Goal: Transaction & Acquisition: Purchase product/service

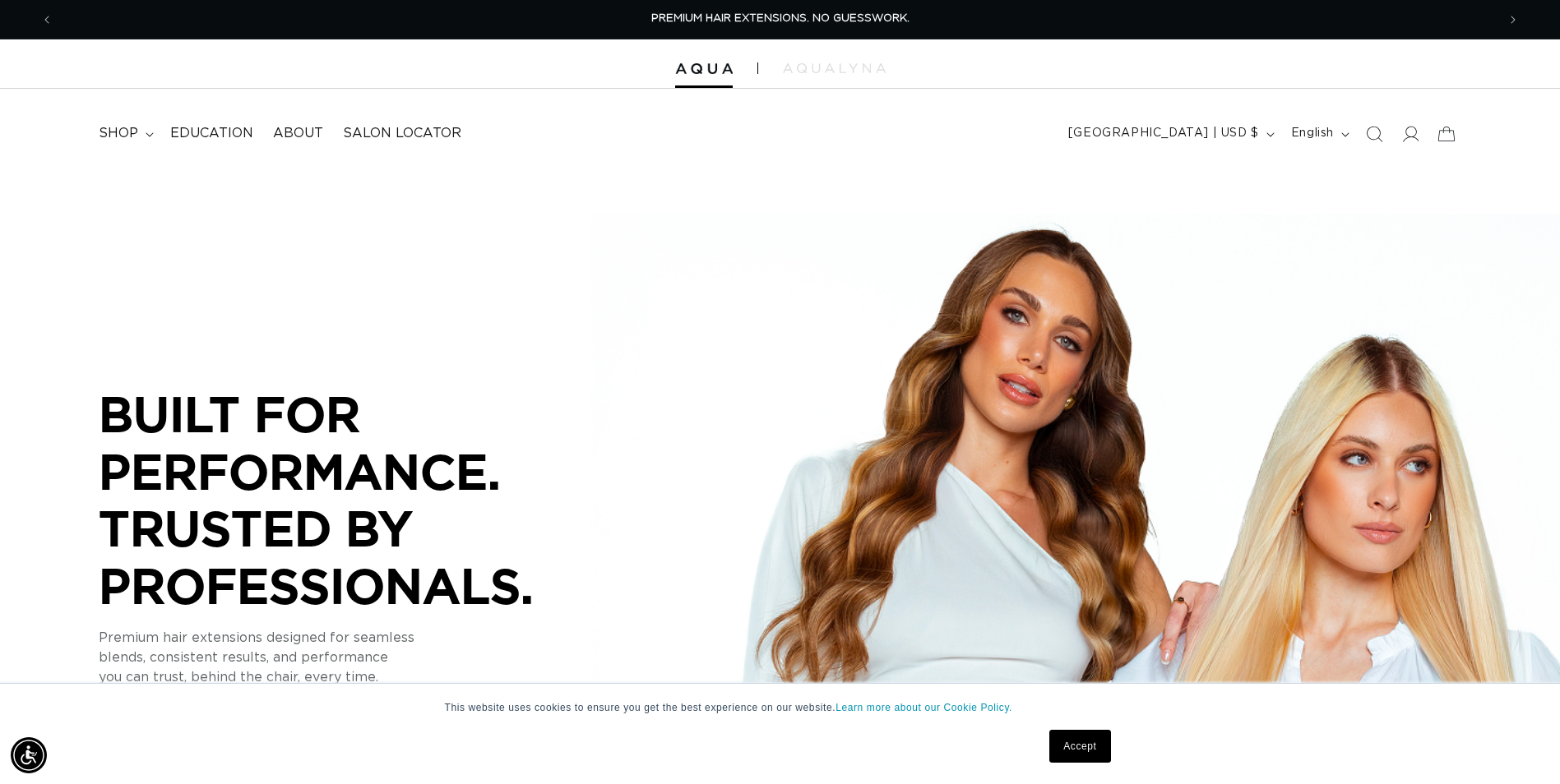
click at [1095, 746] on link "Accept" at bounding box center [1080, 746] width 61 height 33
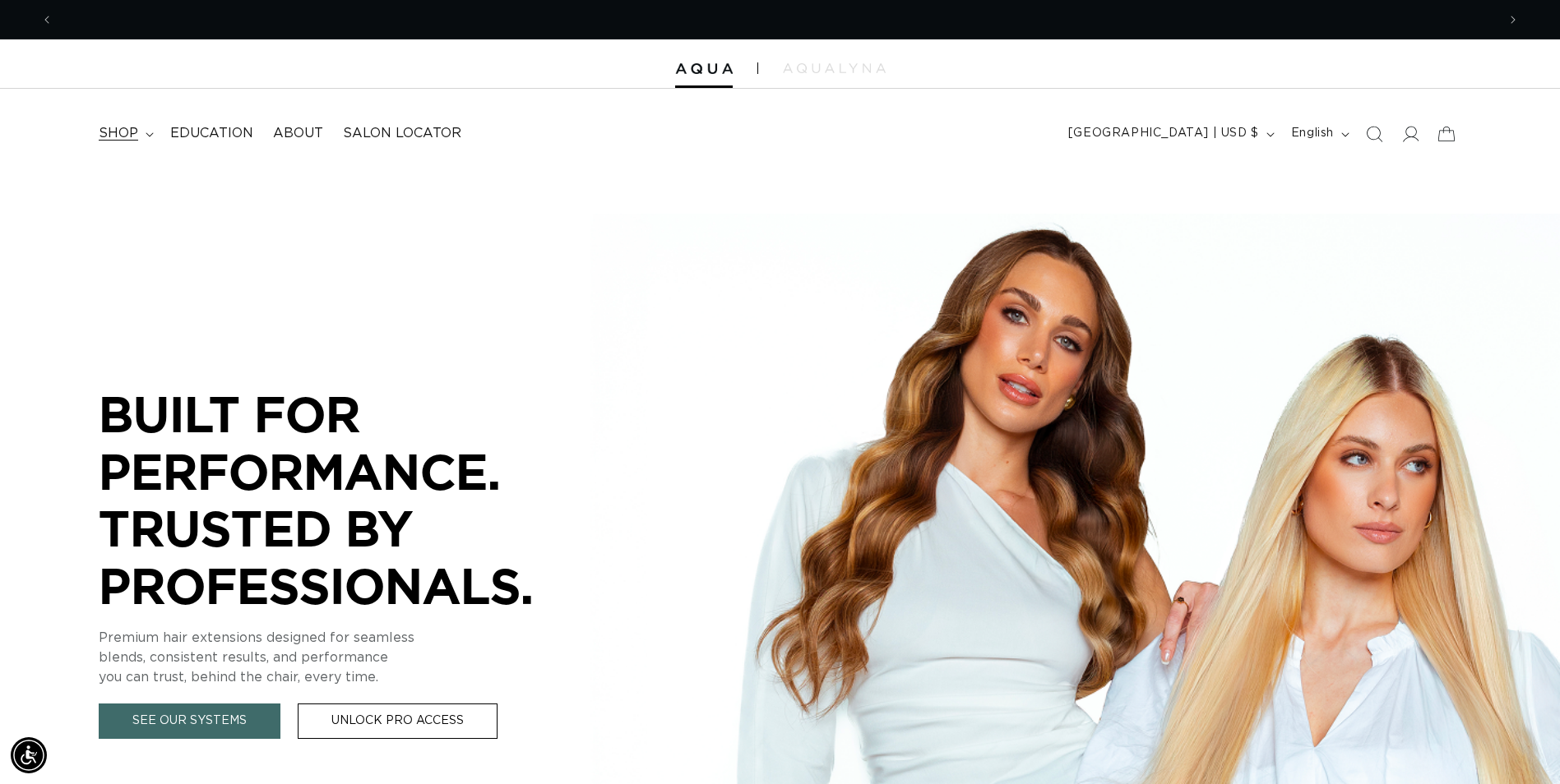
scroll to position [0, 1444]
click at [103, 139] on span "shop" at bounding box center [118, 134] width 39 height 17
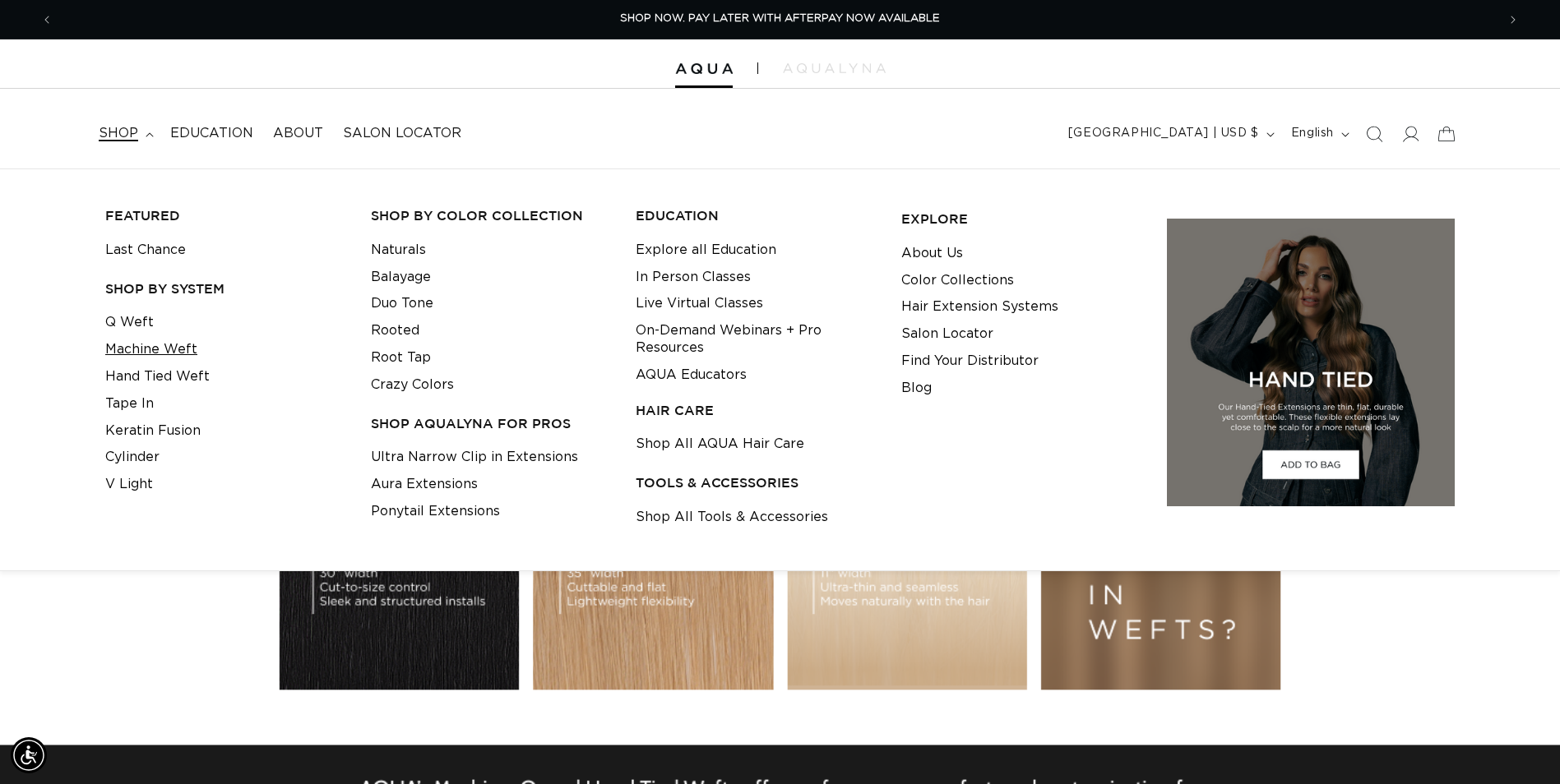
click at [141, 350] on link "Machine Weft" at bounding box center [151, 350] width 92 height 27
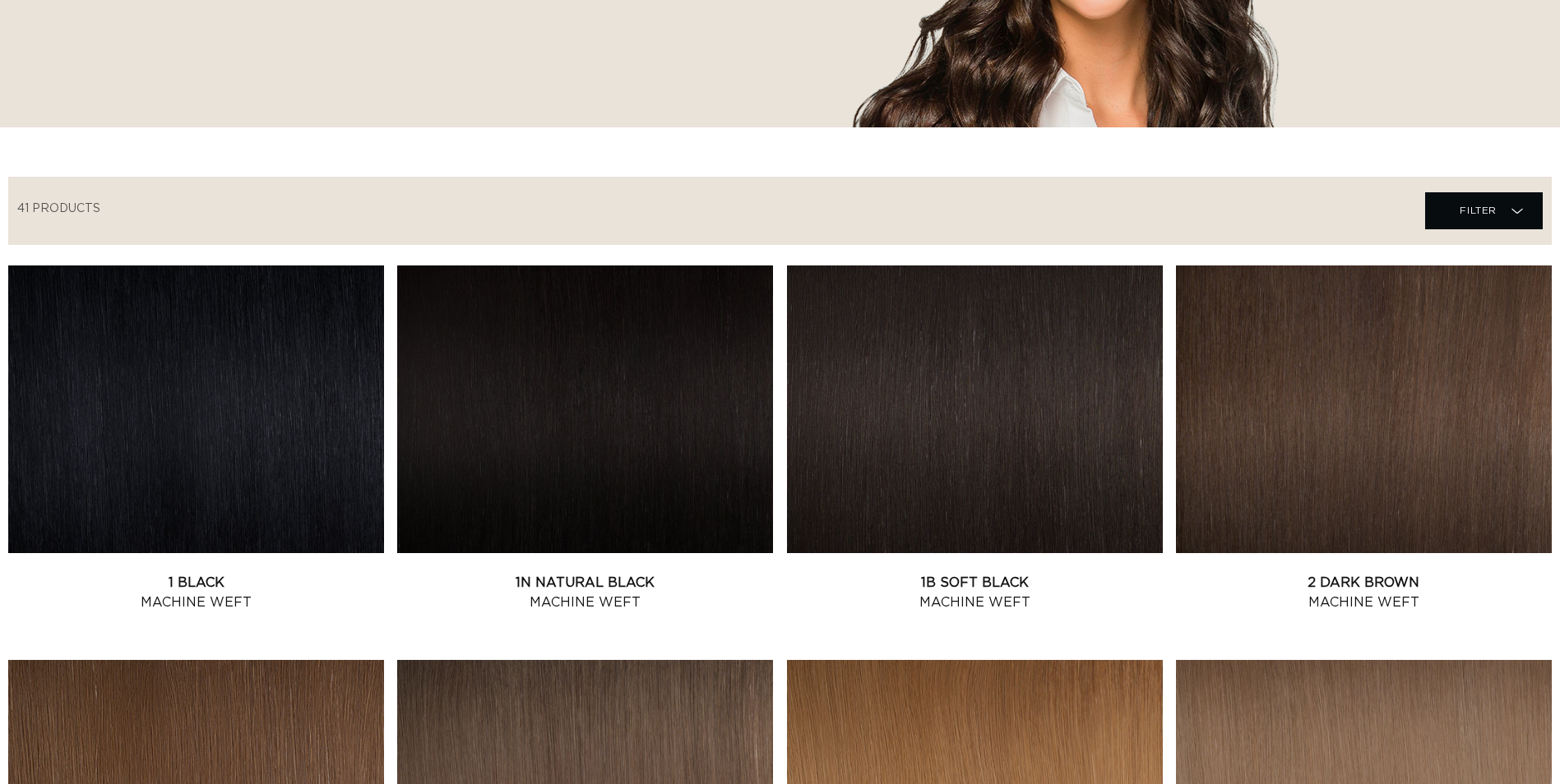
scroll to position [740, 0]
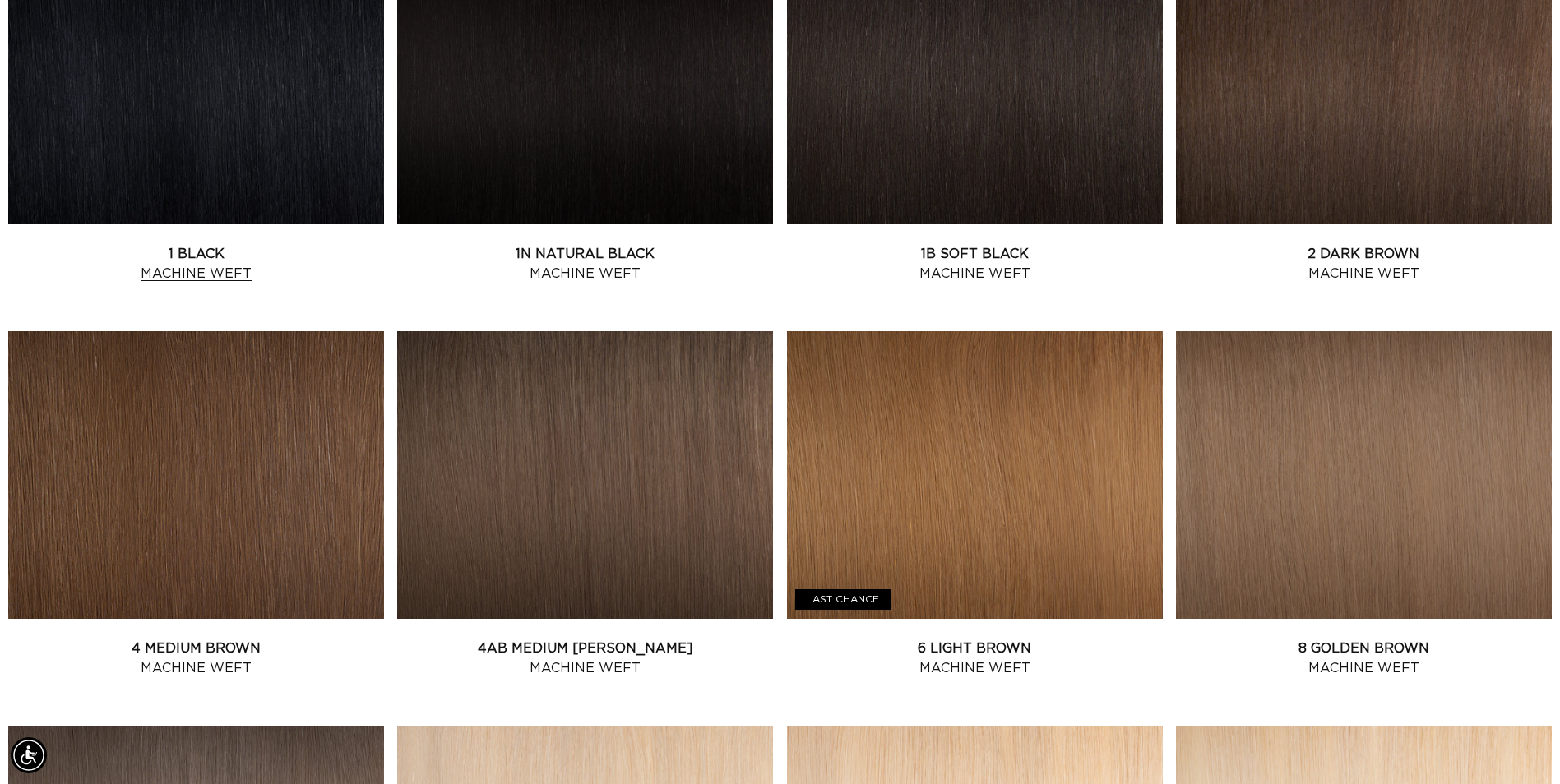
click at [282, 244] on link "1 Black Machine Weft" at bounding box center [196, 264] width 376 height 39
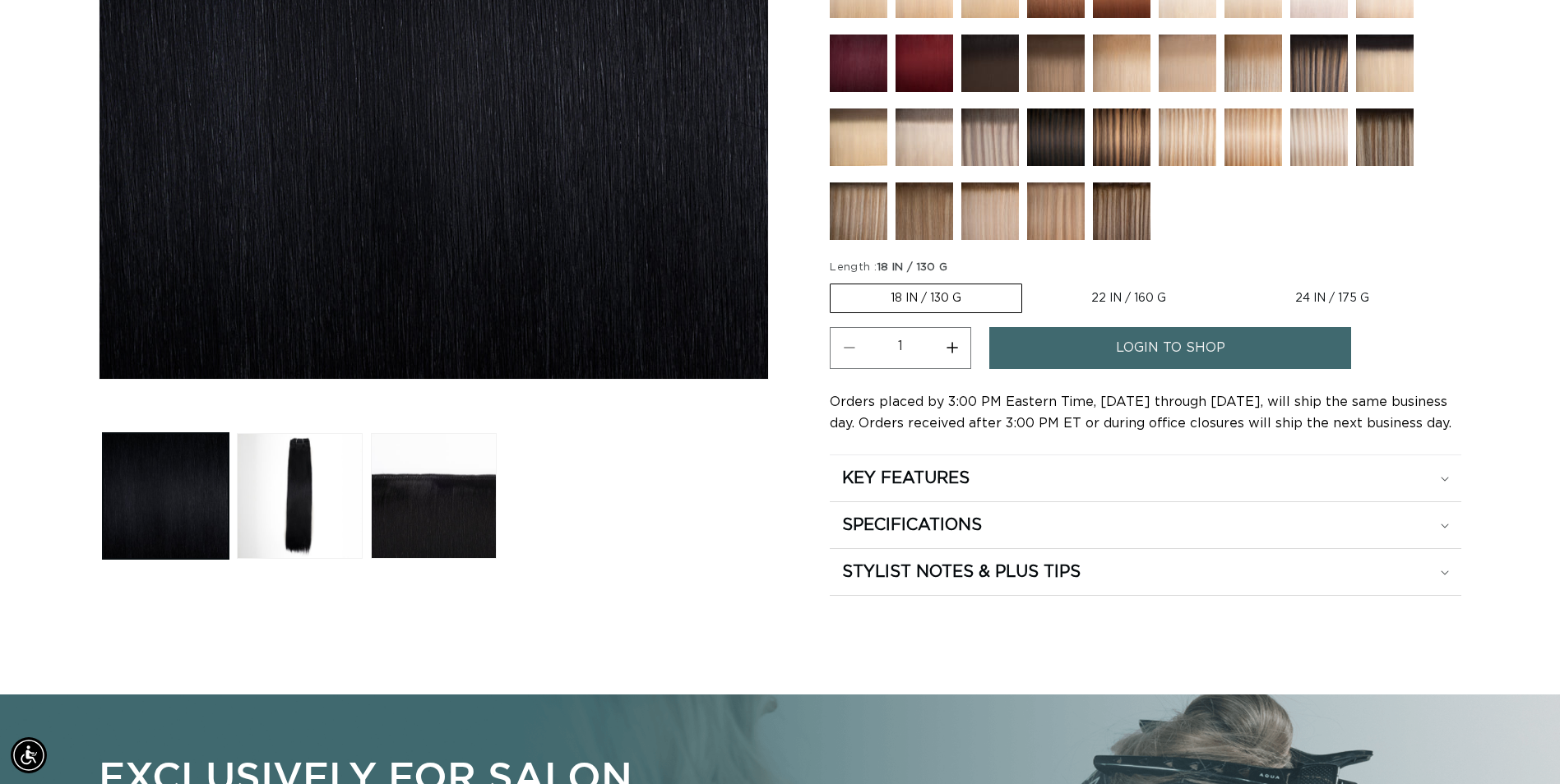
scroll to position [0, 1444]
click at [1072, 359] on link "login to shop" at bounding box center [1170, 348] width 362 height 42
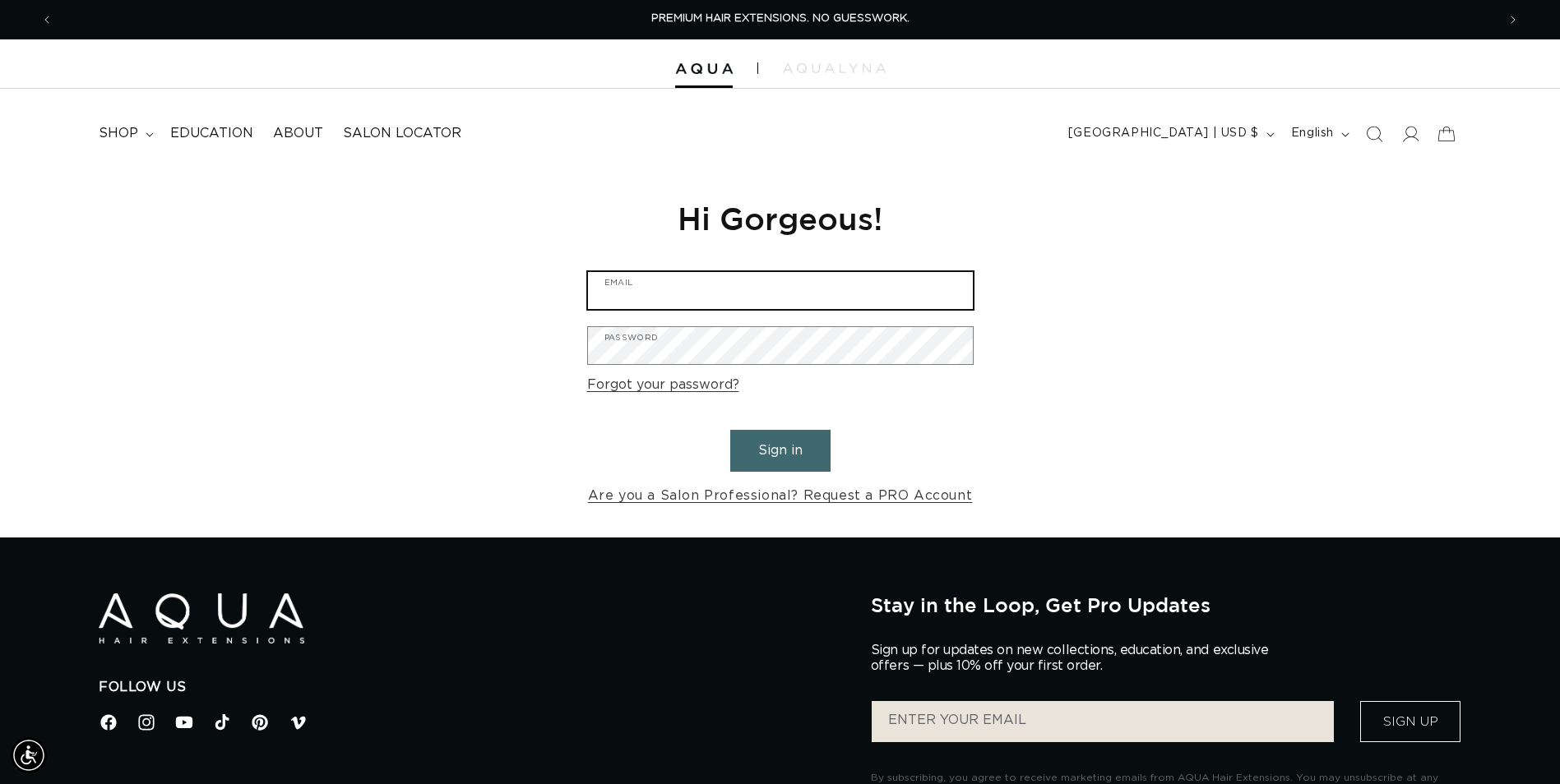
click at [714, 305] on input "Email" at bounding box center [780, 291] width 385 height 37
